Goal: Find specific fact

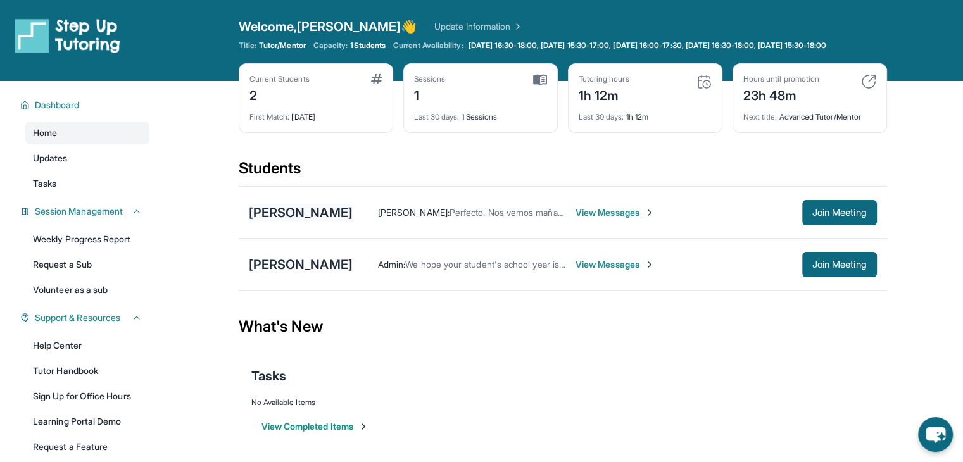
click at [338, 216] on div "[PERSON_NAME]" at bounding box center [301, 213] width 104 height 18
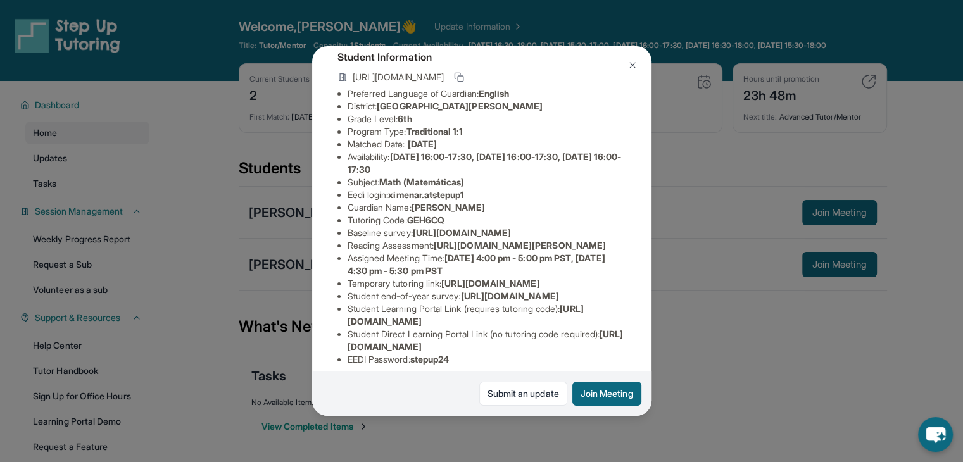
scroll to position [56, 0]
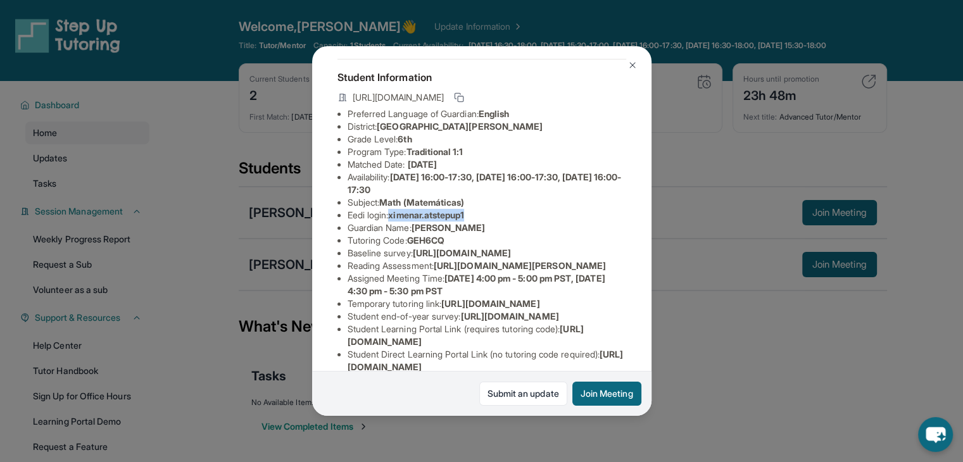
drag, startPoint x: 480, startPoint y: 226, endPoint x: 395, endPoint y: 226, distance: 84.8
click at [395, 222] on li "Eedi login : ximenar.atstepup1" at bounding box center [486, 215] width 278 height 13
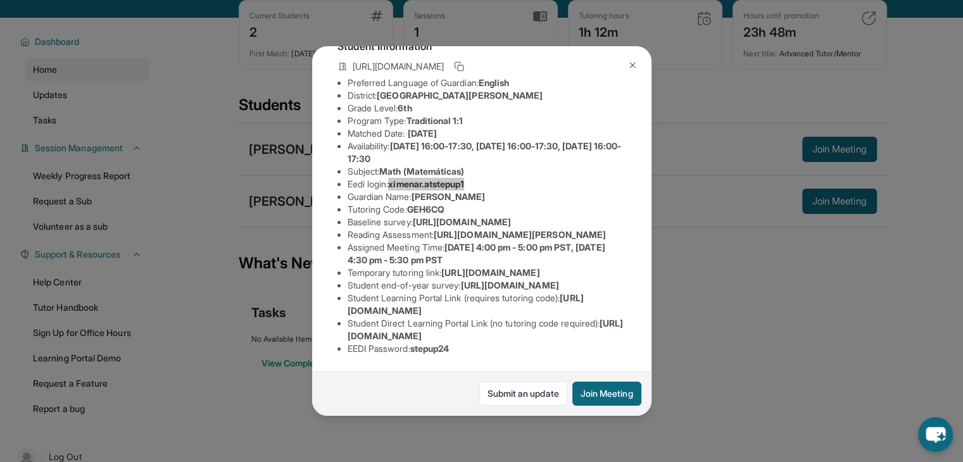
scroll to position [95, 0]
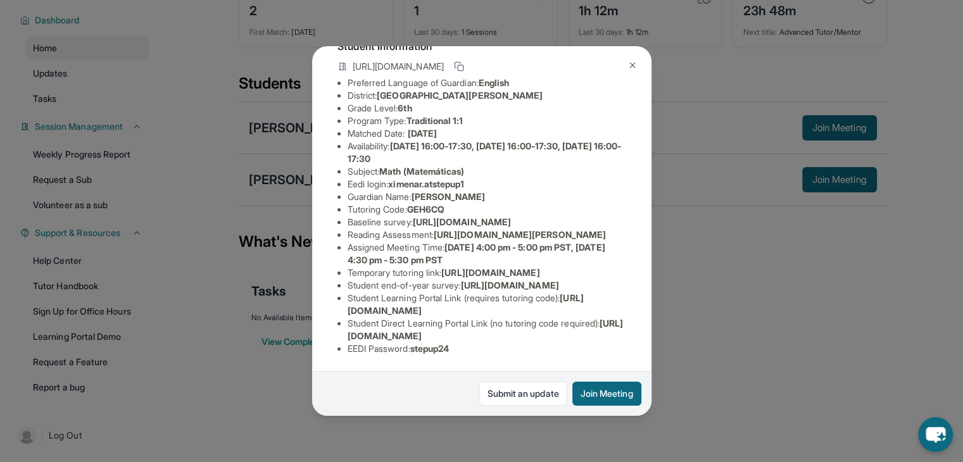
click at [431, 344] on li "EEDI Password : stepup24" at bounding box center [486, 348] width 278 height 13
drag, startPoint x: 483, startPoint y: 159, endPoint x: 394, endPoint y: 160, distance: 88.6
click at [394, 178] on li "Eedi login : ximenar.atstepup1" at bounding box center [486, 184] width 278 height 13
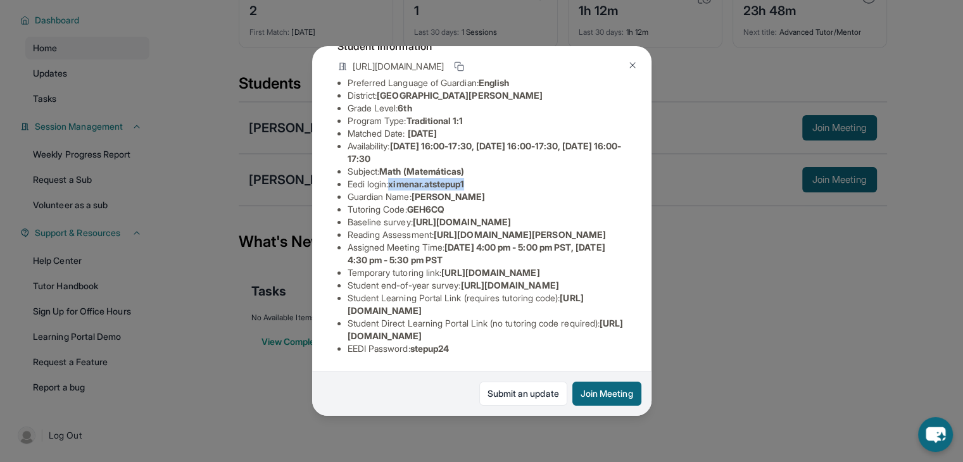
copy span "ximenar.atstepup1"
click at [440, 343] on span "stepup24" at bounding box center [429, 348] width 39 height 11
copy span "stepup24"
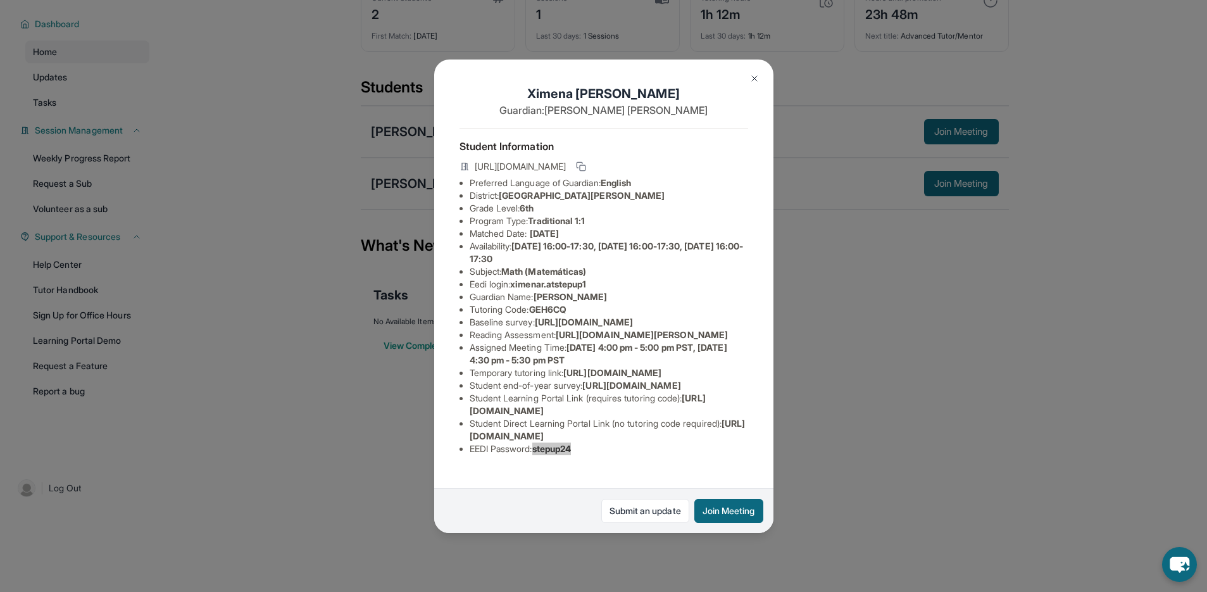
scroll to position [142, 0]
